Goal: Transaction & Acquisition: Purchase product/service

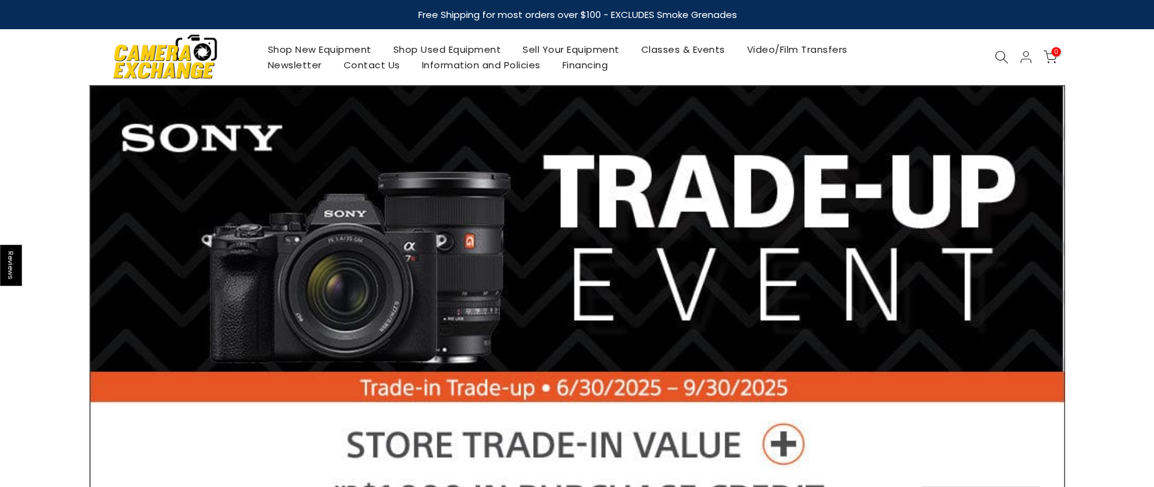
click at [478, 52] on link "Shop Used Equipment" at bounding box center [447, 50] width 130 height 16
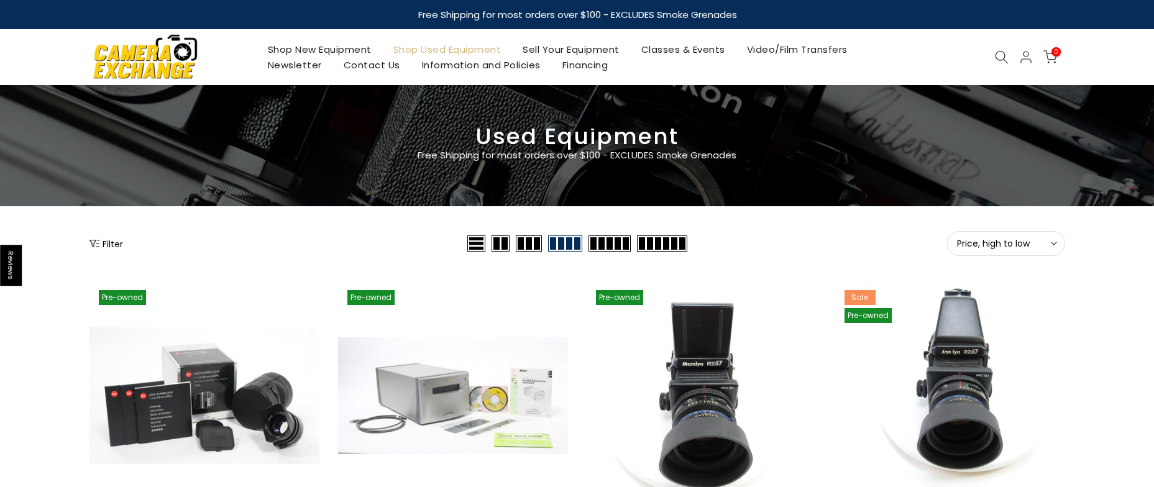
click at [106, 244] on button "Filter" at bounding box center [106, 243] width 34 height 12
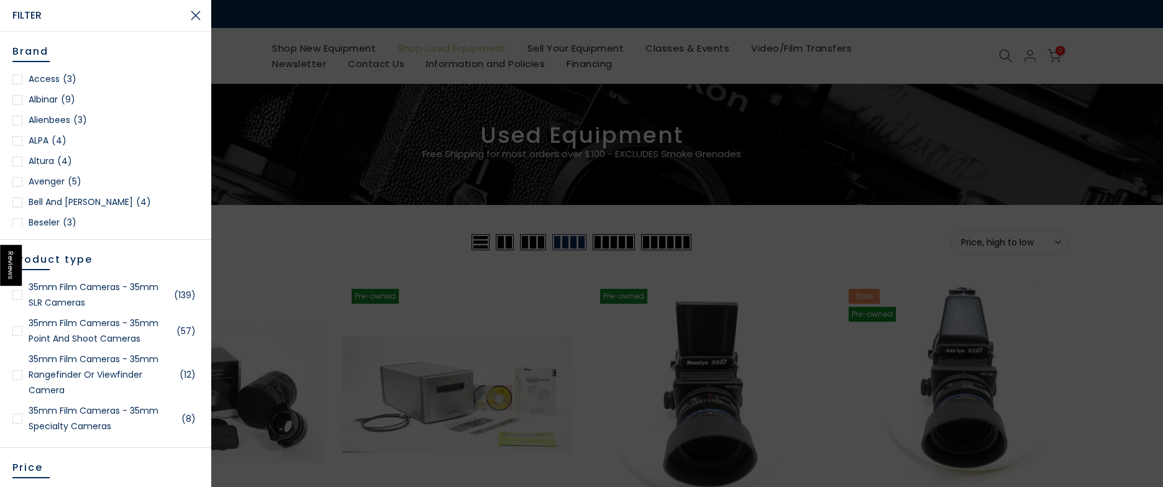
click at [48, 335] on link "35mm Film Cameras - 35mm Point and Shoot Cameras (57)" at bounding box center [105, 331] width 186 height 31
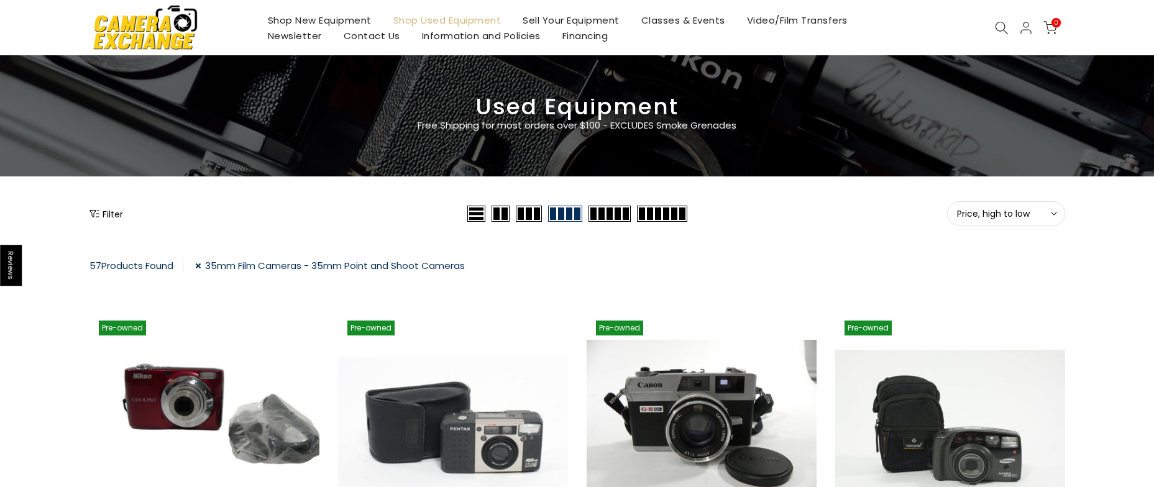
scroll to position [27, 0]
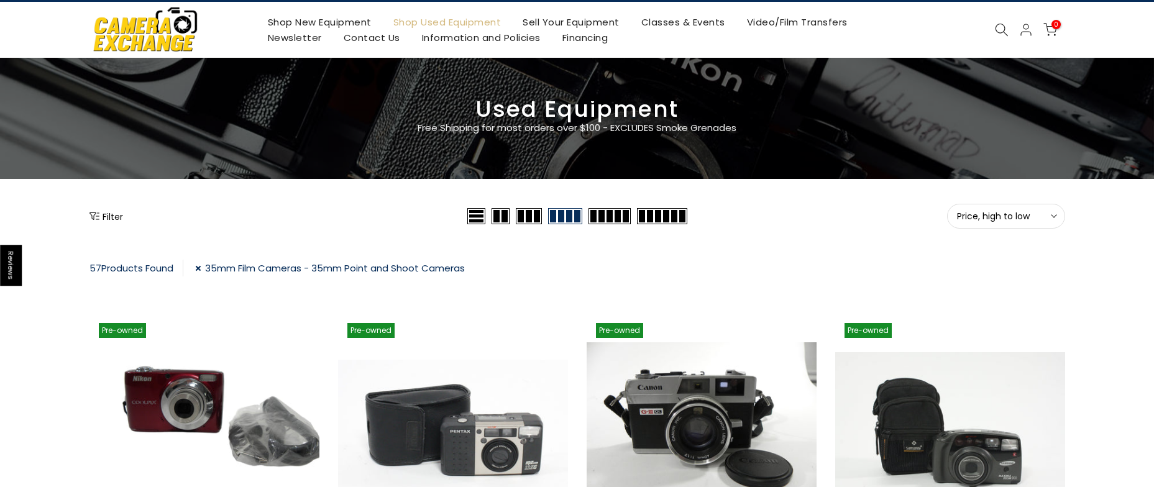
click at [990, 224] on button "Price, high to low Sort" at bounding box center [1006, 216] width 118 height 25
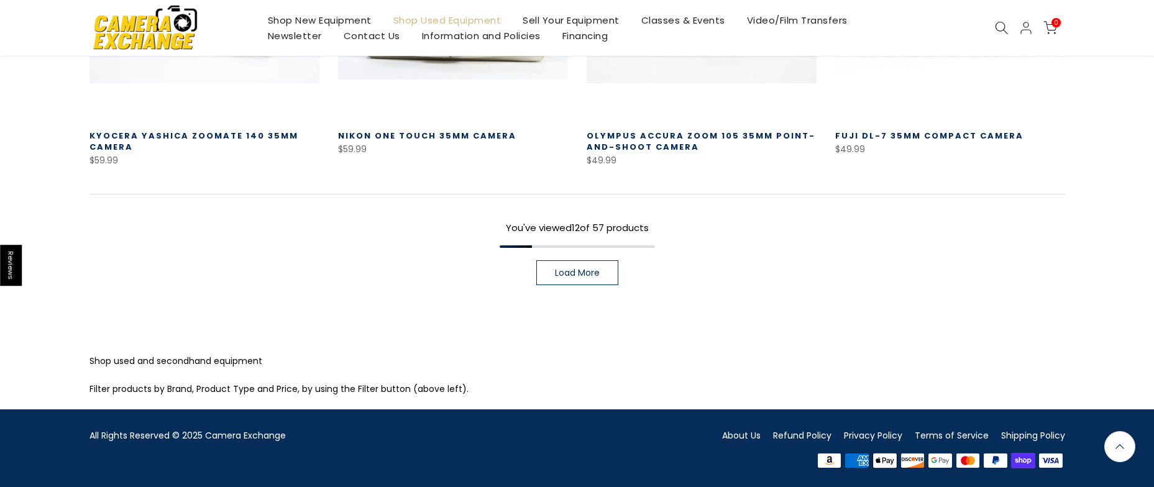
scroll to position [1042, 0]
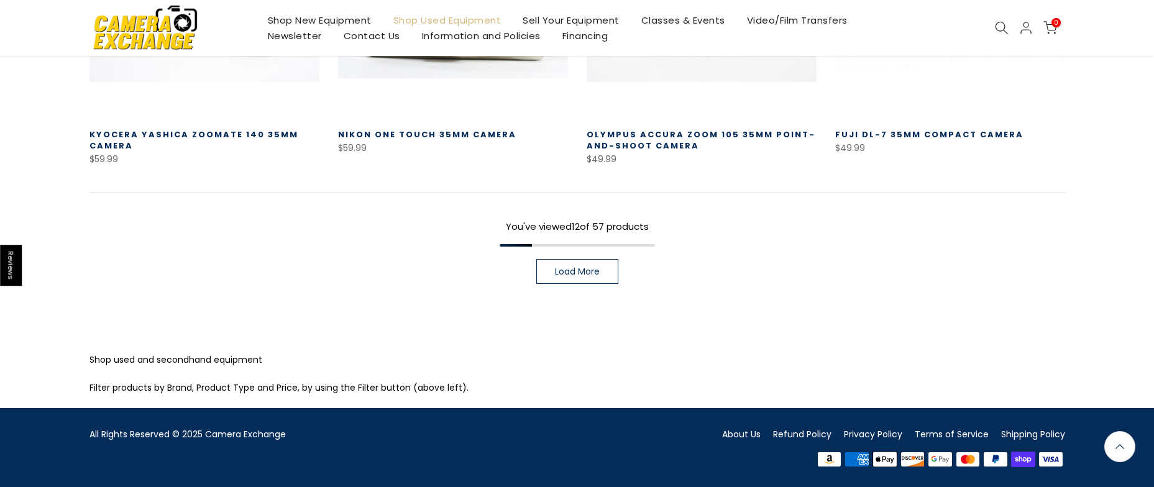
click at [604, 263] on link "Load More" at bounding box center [577, 271] width 82 height 25
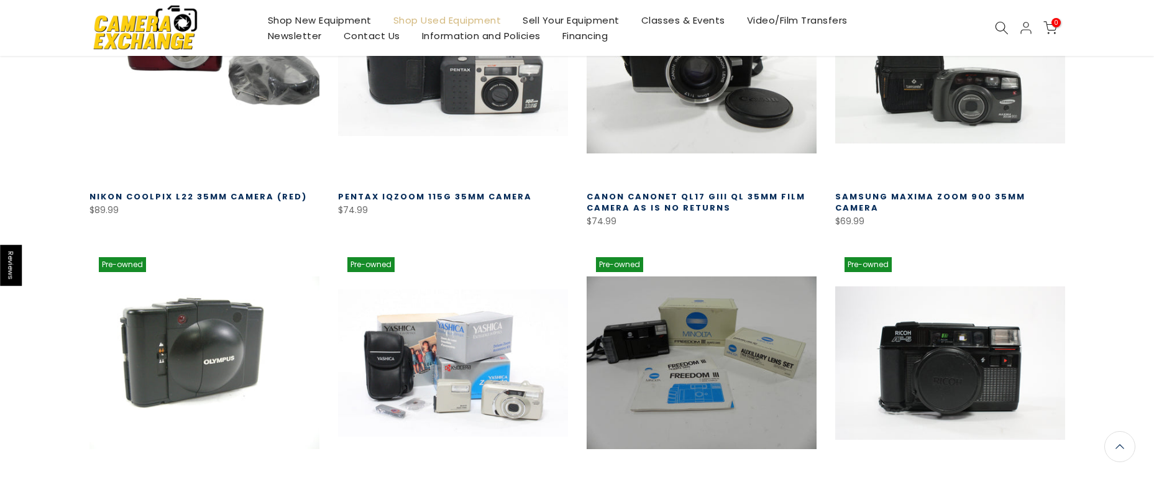
scroll to position [122, 0]
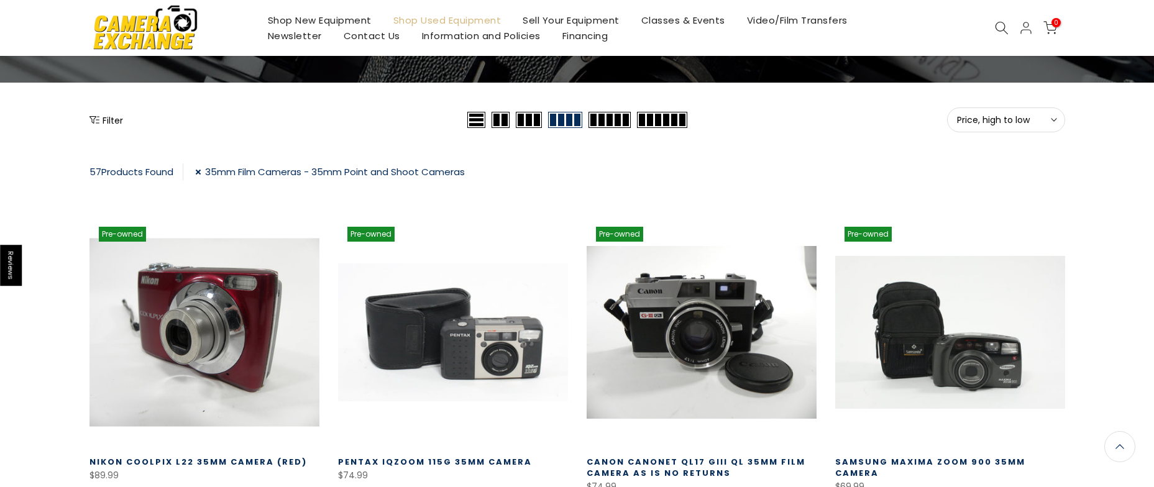
click at [189, 316] on link at bounding box center [204, 332] width 230 height 230
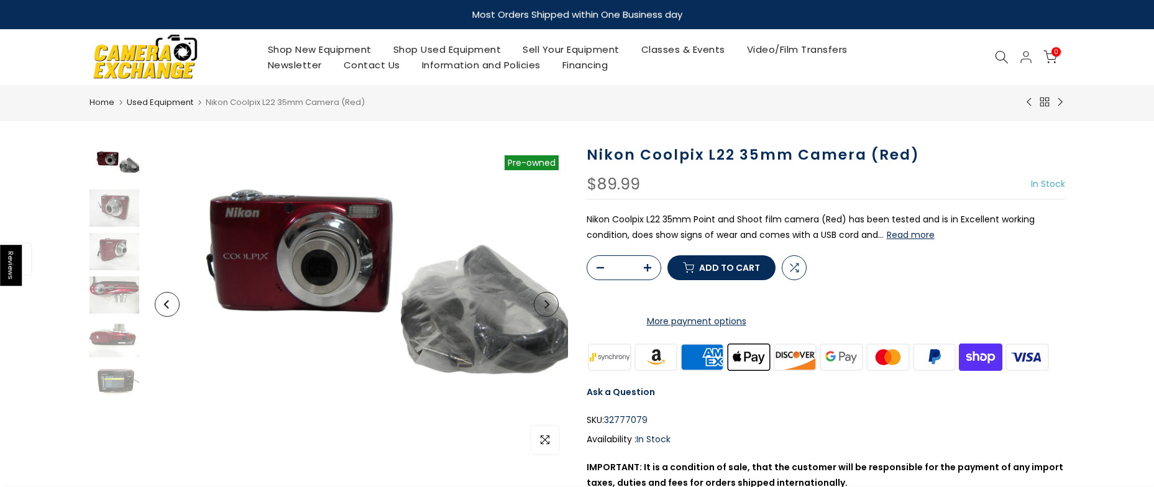
click at [925, 239] on button "Read more" at bounding box center [911, 234] width 48 height 11
